Goal: Information Seeking & Learning: Learn about a topic

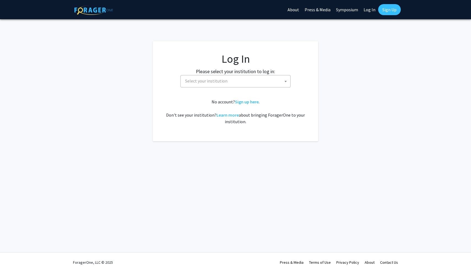
select select
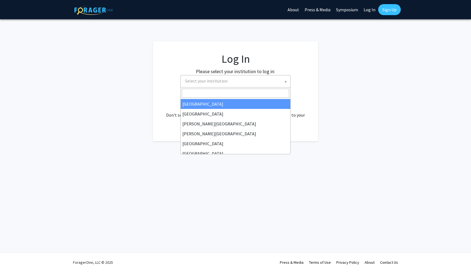
click at [276, 77] on span "Select your institution" at bounding box center [236, 80] width 107 height 11
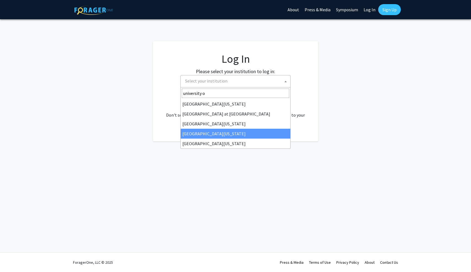
type input "university o"
select select "31"
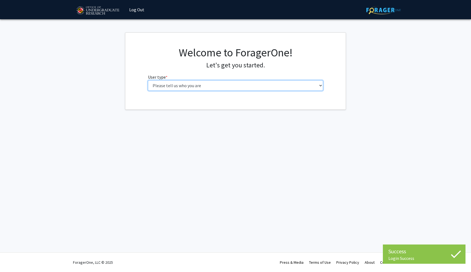
select select "1: undergrad"
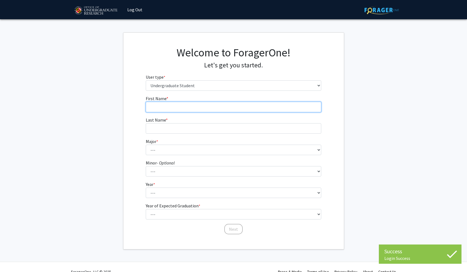
click at [209, 105] on input "First Name * required" at bounding box center [233, 107] width 175 height 10
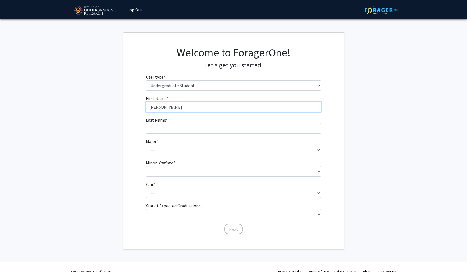
type input "[PERSON_NAME]"
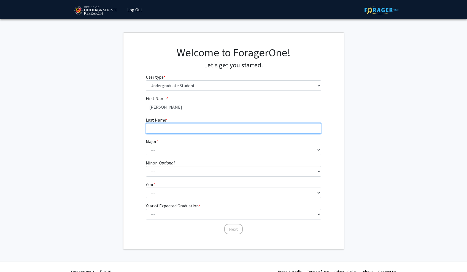
click at [217, 129] on input "Last Name * required" at bounding box center [233, 128] width 175 height 10
type input "[PERSON_NAME]"
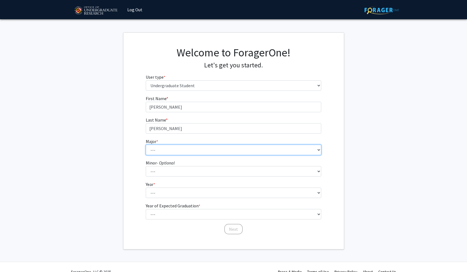
select select "17: 2318"
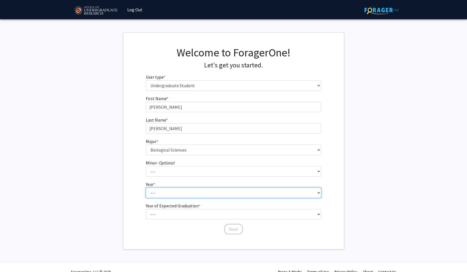
select select "2: sophomore"
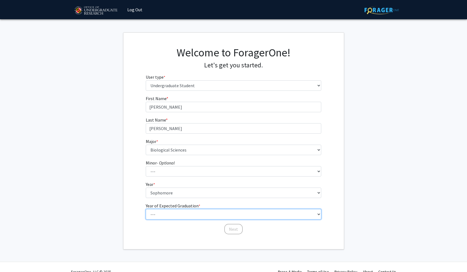
select select "4: 2028"
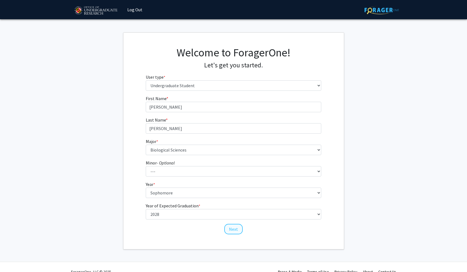
click at [234, 228] on button "Next" at bounding box center [233, 229] width 18 height 10
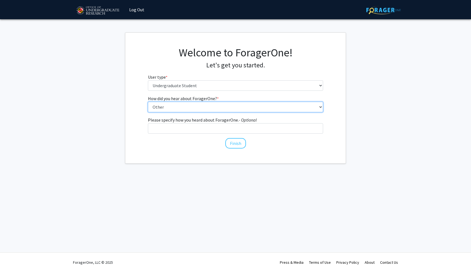
select select "3: university_website"
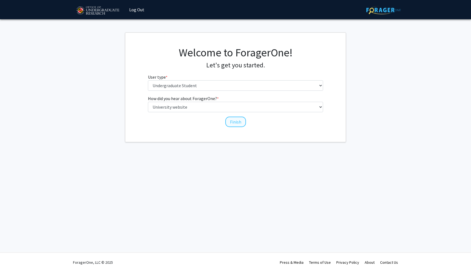
click at [233, 122] on button "Finish" at bounding box center [235, 122] width 21 height 10
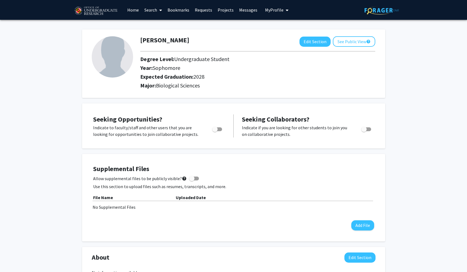
click at [155, 12] on link "Search" at bounding box center [153, 9] width 23 height 19
click at [225, 12] on link "Projects" at bounding box center [225, 9] width 21 height 19
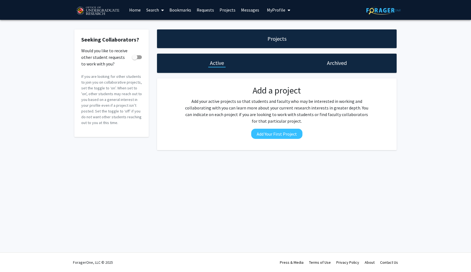
click at [162, 10] on icon at bounding box center [162, 10] width 3 height 4
click at [162, 36] on span "Students" at bounding box center [160, 36] width 34 height 11
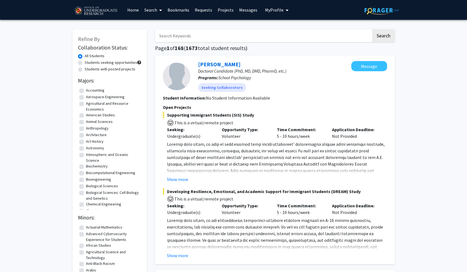
drag, startPoint x: 219, startPoint y: 98, endPoint x: 237, endPoint y: 100, distance: 18.0
click at [237, 101] on section "Student Information: No Student Information Available" at bounding box center [275, 98] width 224 height 7
click at [233, 126] on span "This is a virtual/remote project" at bounding box center [275, 122] width 224 height 8
drag, startPoint x: 245, startPoint y: 131, endPoint x: 247, endPoint y: 140, distance: 8.5
click at [247, 140] on div "Opportunity Type: Volunteer" at bounding box center [245, 132] width 55 height 13
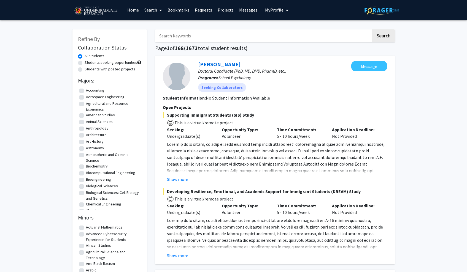
click at [230, 151] on span at bounding box center [276, 174] width 218 height 65
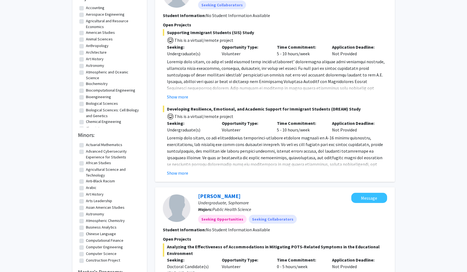
scroll to position [79, 0]
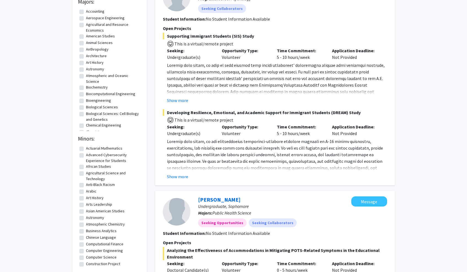
click at [94, 107] on label "Biological Sciences" at bounding box center [102, 107] width 32 height 6
click at [90, 107] on input "Biological Sciences" at bounding box center [88, 106] width 4 height 4
checkbox input "true"
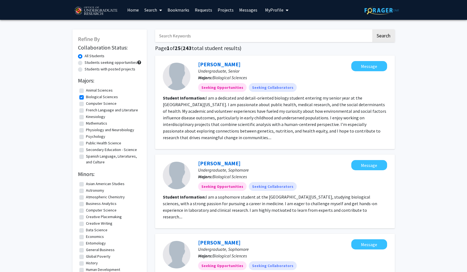
click at [106, 91] on label "Animal Sciences" at bounding box center [99, 91] width 27 height 6
click at [90, 91] on input "Animal Sciences" at bounding box center [88, 90] width 4 height 4
checkbox input "true"
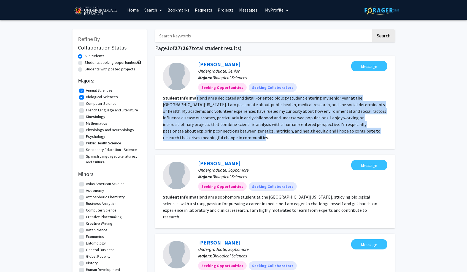
drag, startPoint x: 194, startPoint y: 101, endPoint x: 205, endPoint y: 135, distance: 35.6
click at [205, 135] on section "Student Information: I am a dedicated and detail-oriented biology student enter…" at bounding box center [275, 118] width 224 height 46
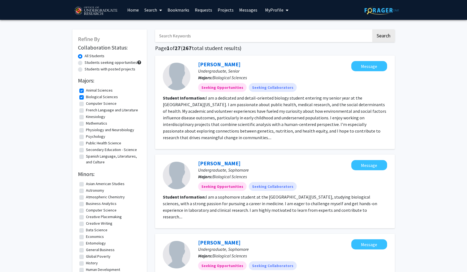
click at [113, 72] on label "Students with posted projects" at bounding box center [110, 69] width 51 height 6
click at [88, 70] on input "Students with posted projects" at bounding box center [87, 68] width 4 height 4
radio input "true"
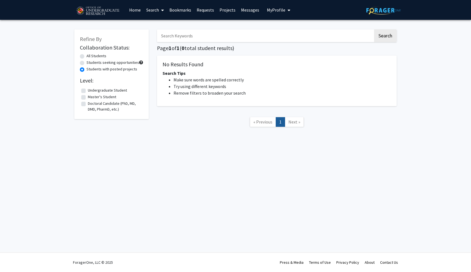
click at [112, 56] on div "All Students" at bounding box center [111, 56] width 63 height 7
click at [101, 56] on label "All Students" at bounding box center [96, 56] width 20 height 6
click at [90, 56] on input "All Students" at bounding box center [88, 55] width 4 height 4
radio input "true"
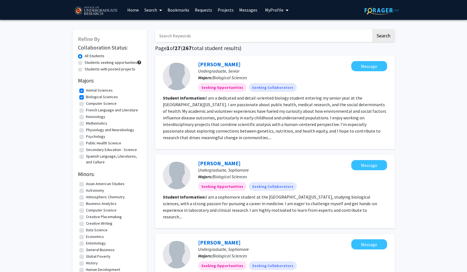
click at [104, 92] on label "Animal Sciences" at bounding box center [99, 91] width 27 height 6
click at [90, 91] on input "Animal Sciences" at bounding box center [88, 90] width 4 height 4
checkbox input "false"
click at [105, 97] on label "Biological Sciences" at bounding box center [102, 97] width 32 height 6
click at [90, 97] on input "Biological Sciences" at bounding box center [88, 96] width 4 height 4
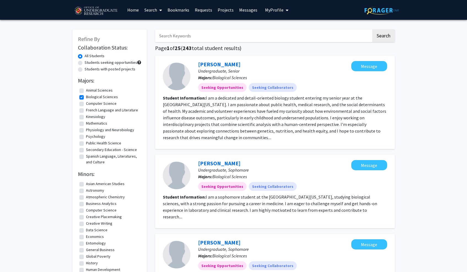
checkbox input "false"
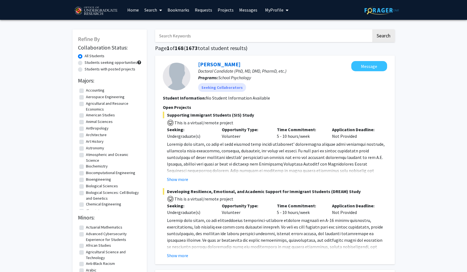
click at [89, 194] on label "Biological Sciences: Cell Biology and Genetics" at bounding box center [113, 196] width 54 height 12
click at [89, 194] on input "Biological Sciences: Cell Biology and Genetics" at bounding box center [88, 192] width 4 height 4
checkbox input "true"
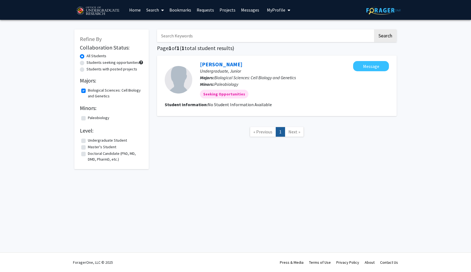
click at [156, 11] on link "Search" at bounding box center [154, 9] width 23 height 19
click at [140, 11] on link "Home" at bounding box center [134, 9] width 17 height 19
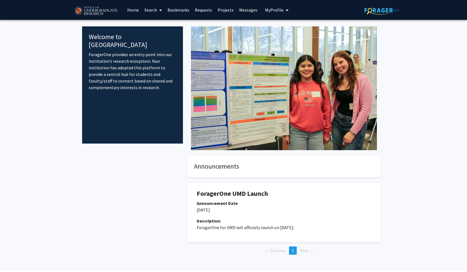
click at [155, 10] on link "Search" at bounding box center [153, 9] width 23 height 19
click at [157, 23] on span "Faculty/Staff" at bounding box center [162, 25] width 40 height 11
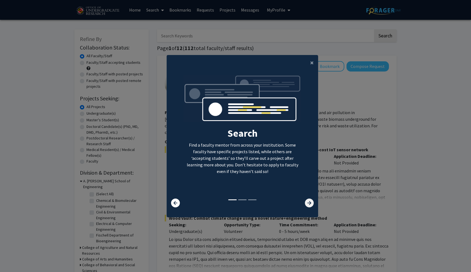
click at [308, 208] on icon at bounding box center [309, 203] width 9 height 9
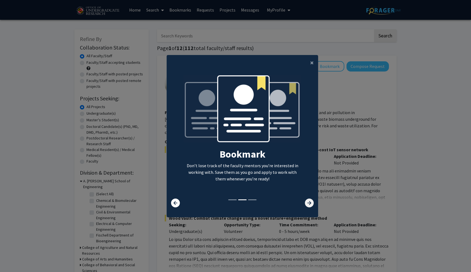
click at [308, 208] on icon at bounding box center [309, 203] width 9 height 9
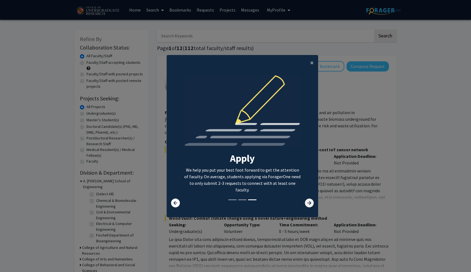
click at [308, 208] on icon at bounding box center [309, 203] width 9 height 9
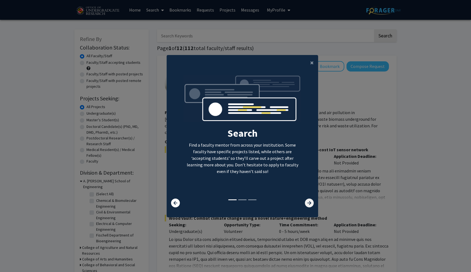
click at [308, 208] on icon at bounding box center [309, 203] width 9 height 9
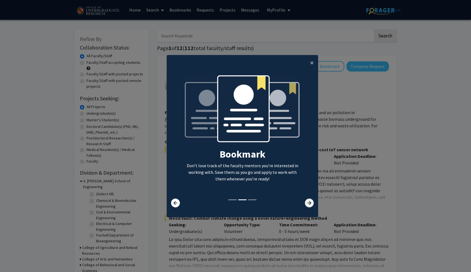
click at [308, 208] on icon at bounding box center [309, 203] width 9 height 9
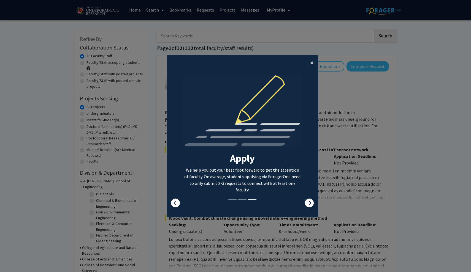
click at [311, 58] on span "×" at bounding box center [312, 62] width 4 height 9
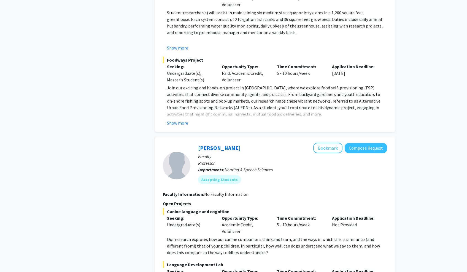
scroll to position [2523, 0]
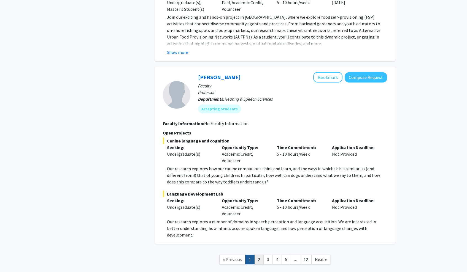
click at [258, 255] on link "2" at bounding box center [258, 260] width 9 height 10
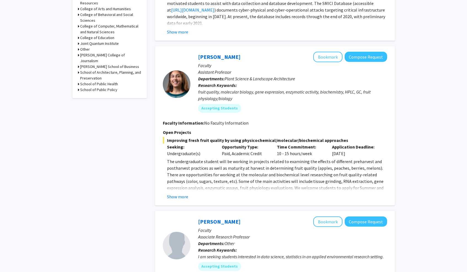
scroll to position [238, 0]
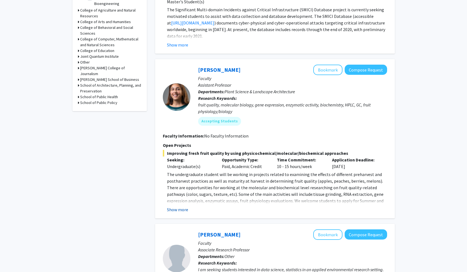
click at [180, 210] on button "Show more" at bounding box center [177, 210] width 21 height 7
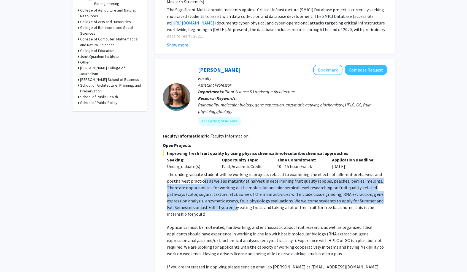
drag, startPoint x: 202, startPoint y: 183, endPoint x: 208, endPoint y: 206, distance: 23.6
click at [208, 206] on span "The undergraduate student will be working in projects related to examining the …" at bounding box center [275, 194] width 216 height 45
click at [326, 69] on button "Bookmark" at bounding box center [327, 70] width 29 height 10
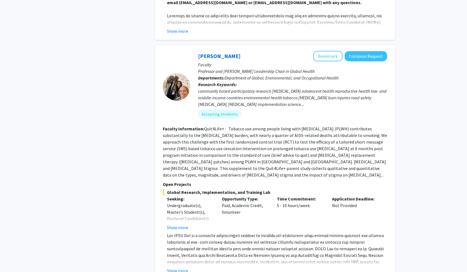
scroll to position [1139, 0]
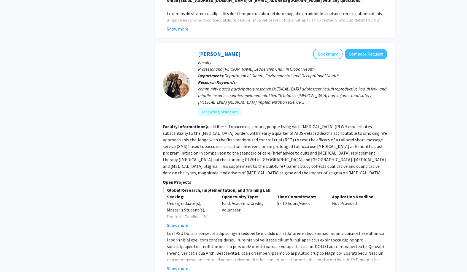
click at [334, 49] on button "Bookmark" at bounding box center [327, 54] width 29 height 10
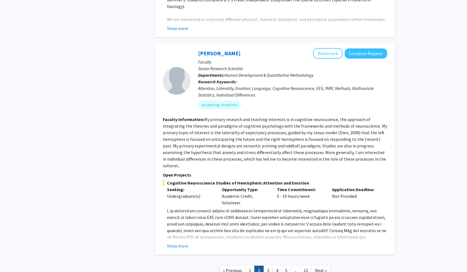
scroll to position [1923, 0]
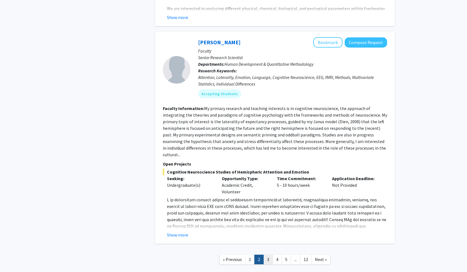
click at [267, 255] on link "3" at bounding box center [267, 260] width 9 height 10
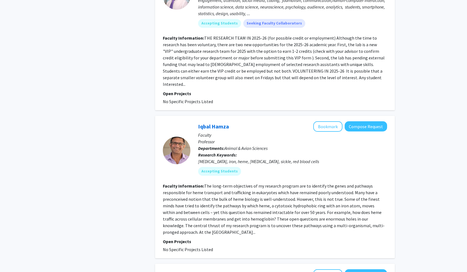
scroll to position [1009, 0]
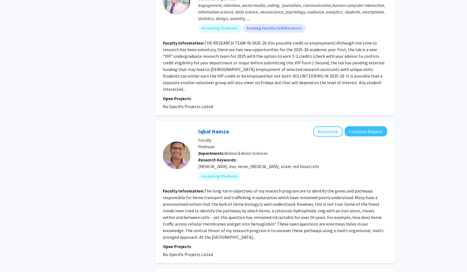
click at [333, 126] on button "Bookmark" at bounding box center [327, 131] width 29 height 10
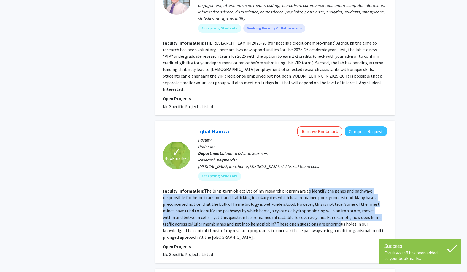
drag, startPoint x: 303, startPoint y: 186, endPoint x: 310, endPoint y: 218, distance: 32.1
click at [310, 218] on fg-read-more "The long-term objectives of my research program are to identify the genes and p…" at bounding box center [274, 214] width 222 height 52
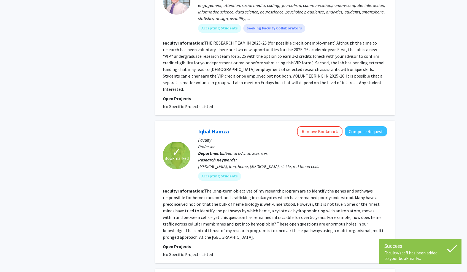
click at [340, 221] on fg-read-more "The long-term objectives of my research program are to identify the genes and p…" at bounding box center [274, 214] width 222 height 52
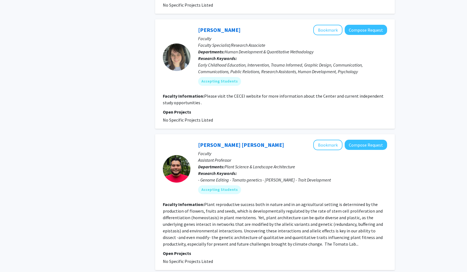
scroll to position [1311, 0]
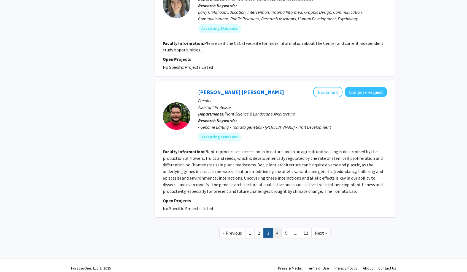
click at [277, 231] on link "4" at bounding box center [276, 234] width 9 height 10
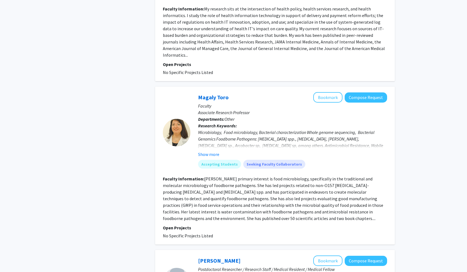
scroll to position [679, 0]
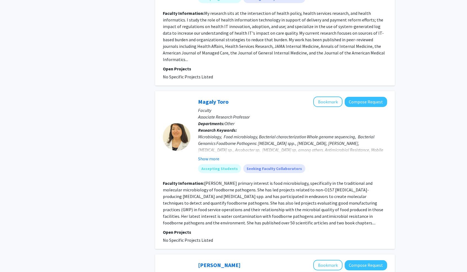
click at [246, 205] on fg-read-more "[PERSON_NAME] primary interest is food microbiology, specifically in the tradit…" at bounding box center [273, 203] width 220 height 45
click at [231, 215] on fg-search-faculty "[PERSON_NAME] Bookmark Compose Request Faculty Associate Research Professor Dep…" at bounding box center [275, 170] width 224 height 147
click at [261, 134] on div "Microbiology, Food microbiology, Bacterial characterization Whole genome sequen…" at bounding box center [292, 147] width 189 height 26
click at [203, 156] on button "Show more" at bounding box center [208, 159] width 21 height 7
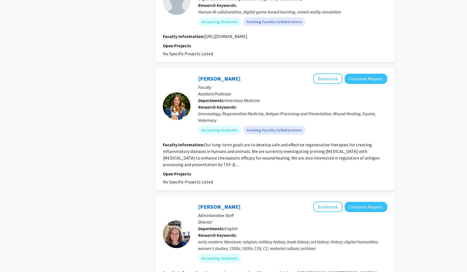
scroll to position [1068, 0]
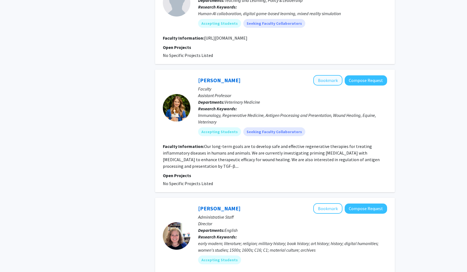
click at [334, 75] on button "Bookmark" at bounding box center [327, 80] width 29 height 10
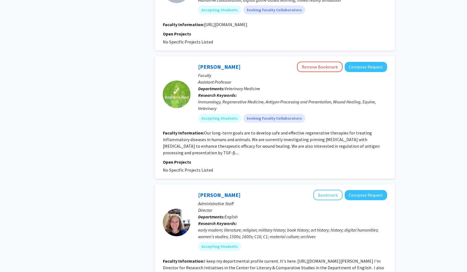
scroll to position [1083, 0]
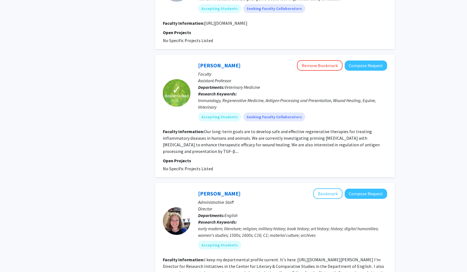
drag, startPoint x: 202, startPoint y: 119, endPoint x: 222, endPoint y: 140, distance: 28.6
click at [222, 141] on section "Faculty Information: Our long-term goals are to develop safe and effective rege…" at bounding box center [275, 141] width 224 height 26
click at [321, 97] on div "Immunology, Regenerative Medicine, Antigen Processing and Presentation, Wound H…" at bounding box center [292, 103] width 189 height 13
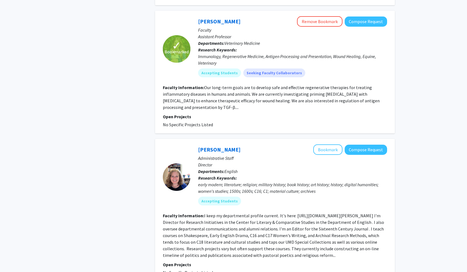
scroll to position [1184, 0]
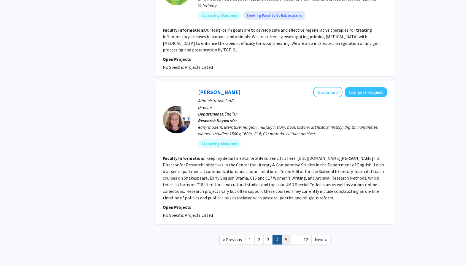
click at [287, 235] on link "5" at bounding box center [285, 240] width 9 height 10
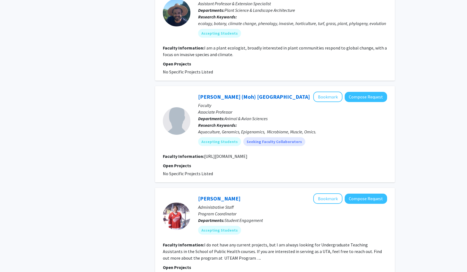
scroll to position [414, 0]
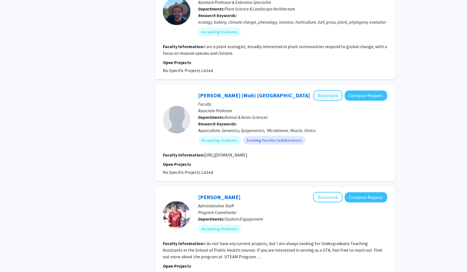
click at [338, 101] on button "Bookmark" at bounding box center [327, 95] width 29 height 10
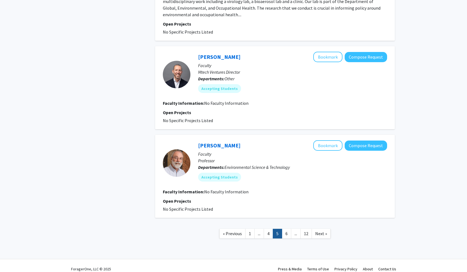
scroll to position [887, 0]
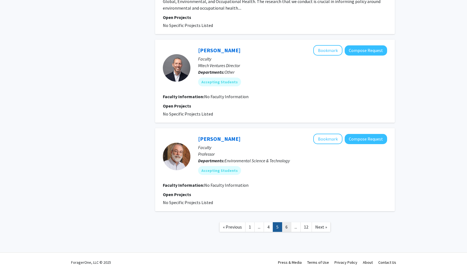
click at [287, 228] on link "6" at bounding box center [286, 228] width 9 height 10
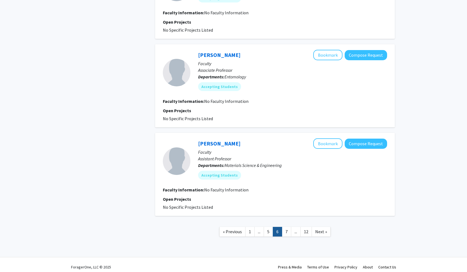
scroll to position [755, 0]
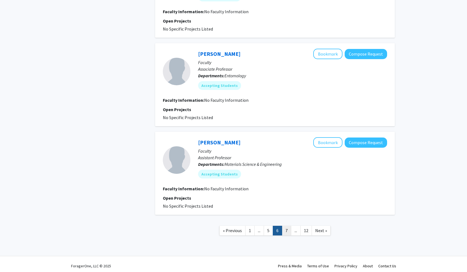
click at [287, 230] on link "7" at bounding box center [286, 231] width 9 height 10
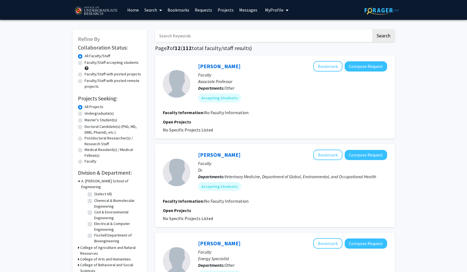
click at [103, 113] on label "Undergraduate(s)" at bounding box center [99, 114] width 29 height 6
click at [88, 113] on input "Undergraduate(s)" at bounding box center [87, 113] width 4 height 4
radio input "true"
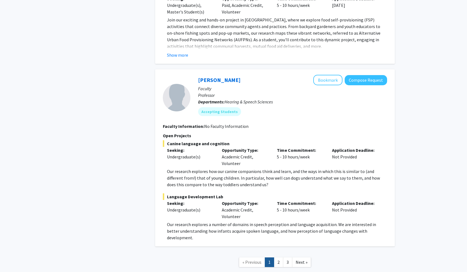
scroll to position [2523, 0]
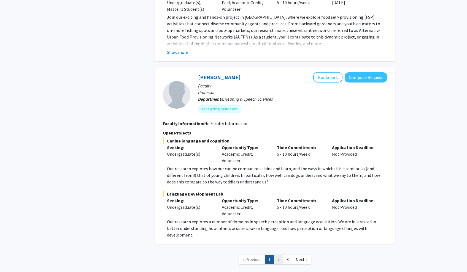
click at [279, 255] on link "2" at bounding box center [278, 260] width 9 height 10
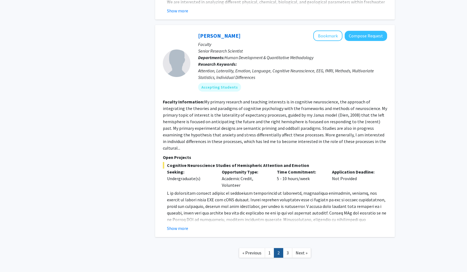
scroll to position [1855, 0]
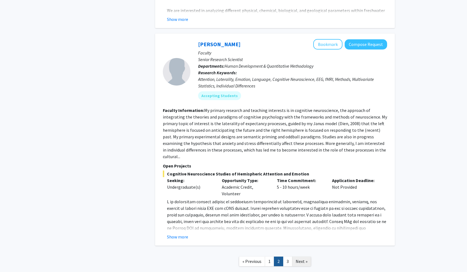
click at [297, 259] on span "Next »" at bounding box center [301, 262] width 12 height 6
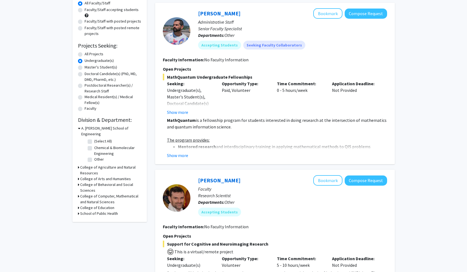
scroll to position [54, 0]
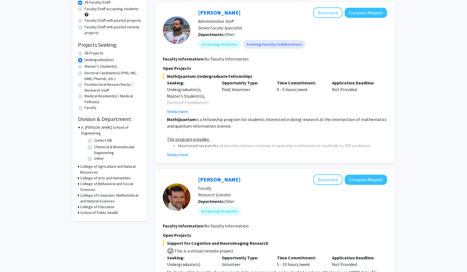
click at [116, 129] on h3 "A. [PERSON_NAME] School of Engineering" at bounding box center [111, 131] width 60 height 12
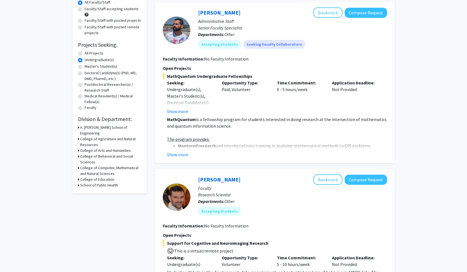
click at [105, 183] on h3 "School of Public Health" at bounding box center [99, 186] width 38 height 6
click at [120, 166] on h3 "College of Computer, Mathematical and Natural Sciences" at bounding box center [110, 171] width 61 height 12
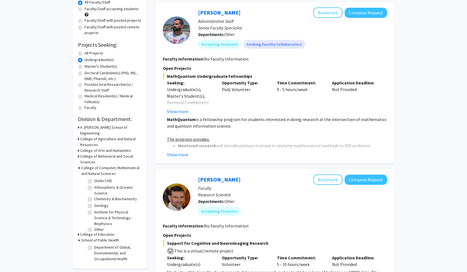
scroll to position [0, 0]
click at [120, 170] on h3 "College of Computer, Mathematical and Natural Sciences" at bounding box center [111, 171] width 60 height 12
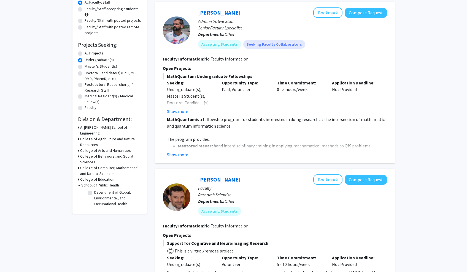
click at [120, 136] on h3 "College of Agriculture and Natural Resources" at bounding box center [110, 142] width 61 height 12
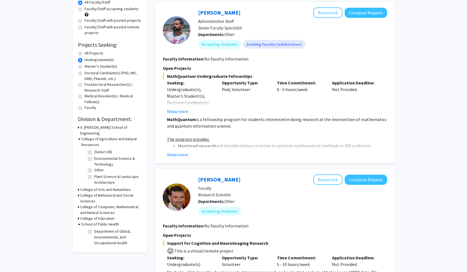
click at [109, 187] on h3 "College of Arts and Humanities" at bounding box center [105, 190] width 51 height 6
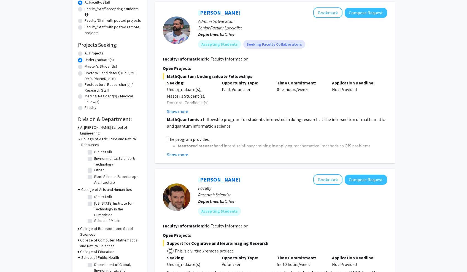
click at [109, 187] on h3 "College of Arts and Humanities" at bounding box center [106, 190] width 51 height 6
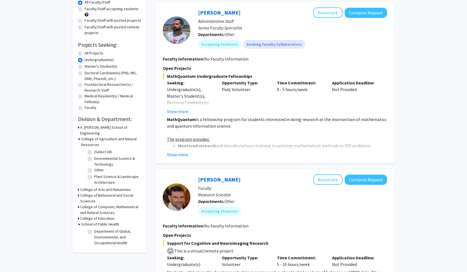
click at [100, 193] on h3 "College of Behavioral and Social Sciences" at bounding box center [110, 199] width 61 height 12
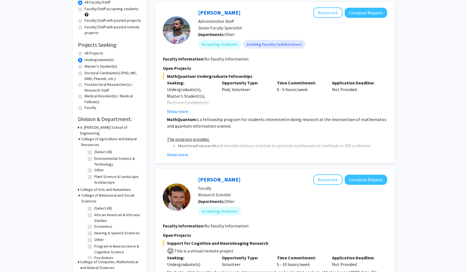
scroll to position [9, 0]
click at [129, 259] on h3 "College of Computer, Mathematical and Natural Sciences" at bounding box center [110, 265] width 61 height 12
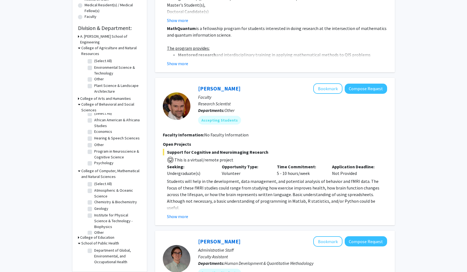
scroll to position [146, 0]
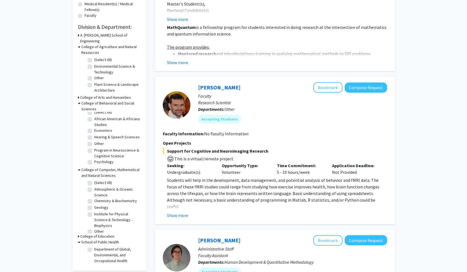
click at [105, 198] on label "Chemistry & Biochemistry" at bounding box center [115, 201] width 43 height 6
click at [98, 198] on input "Chemistry & Biochemistry" at bounding box center [96, 200] width 4 height 4
checkbox input "true"
